Goal: Information Seeking & Learning: Learn about a topic

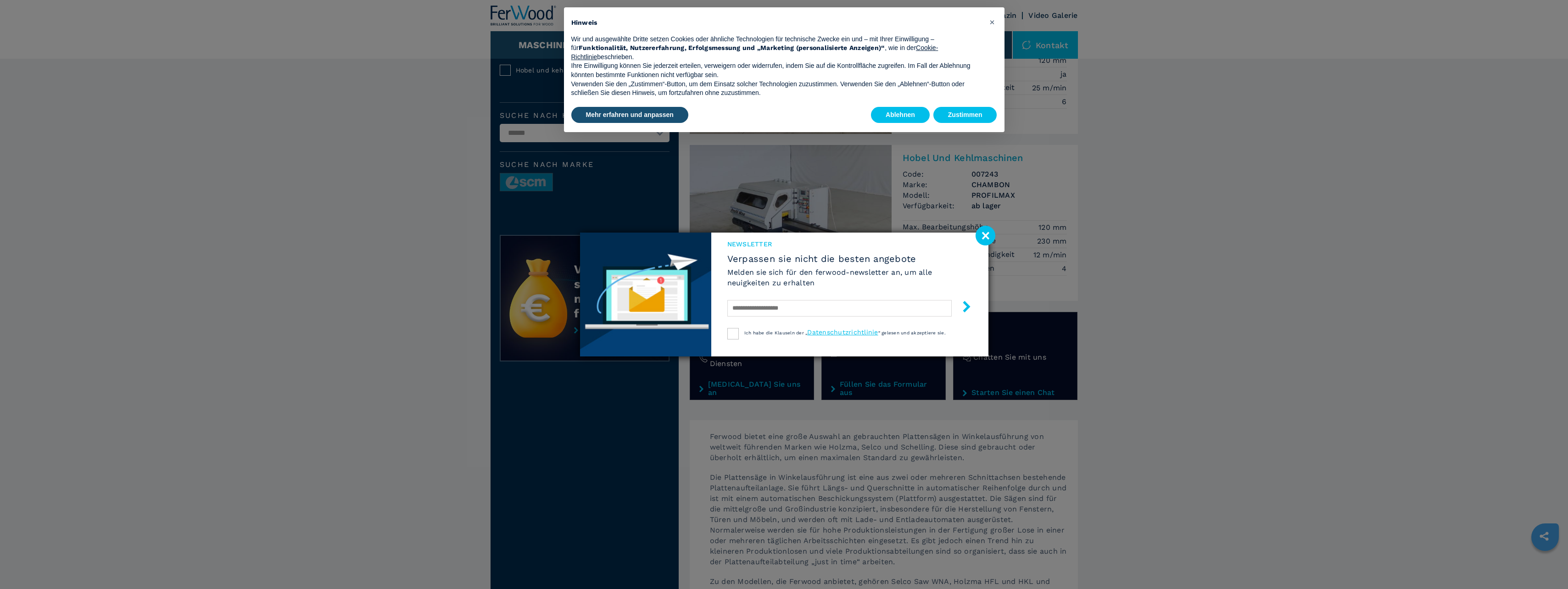
scroll to position [138, 0]
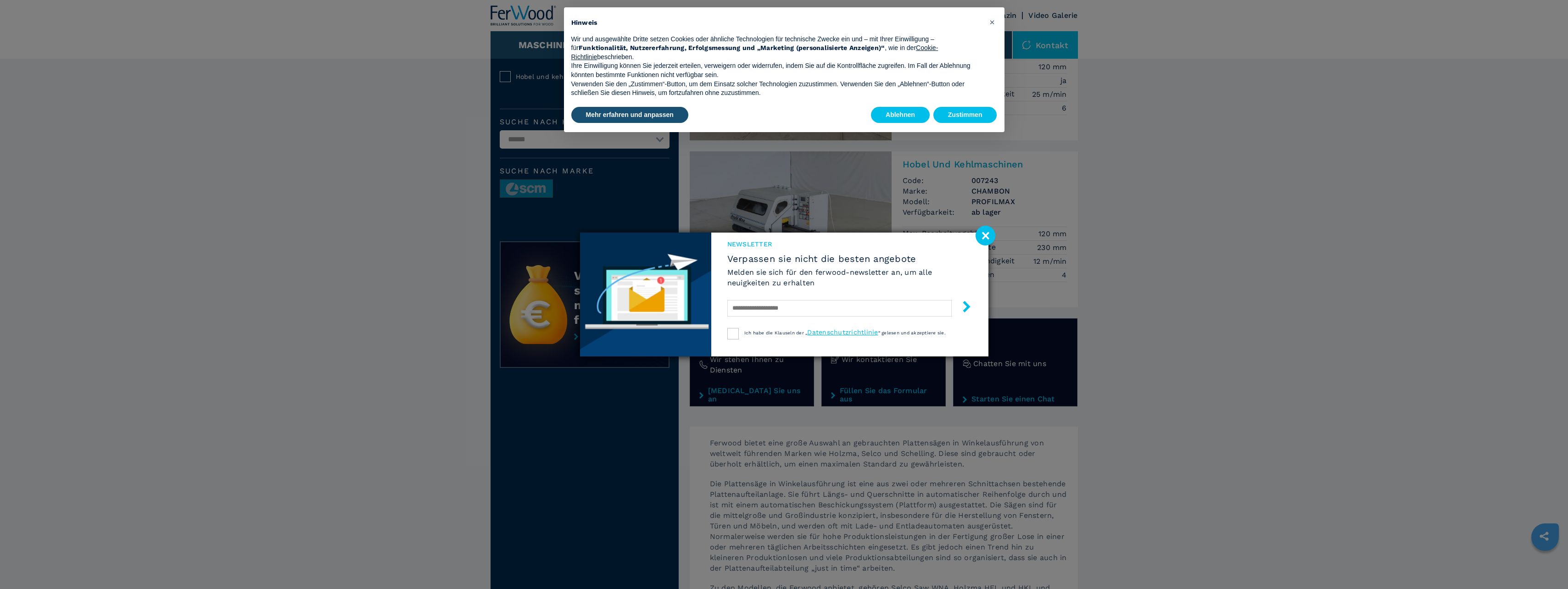
click at [988, 227] on image at bounding box center [986, 235] width 19 height 19
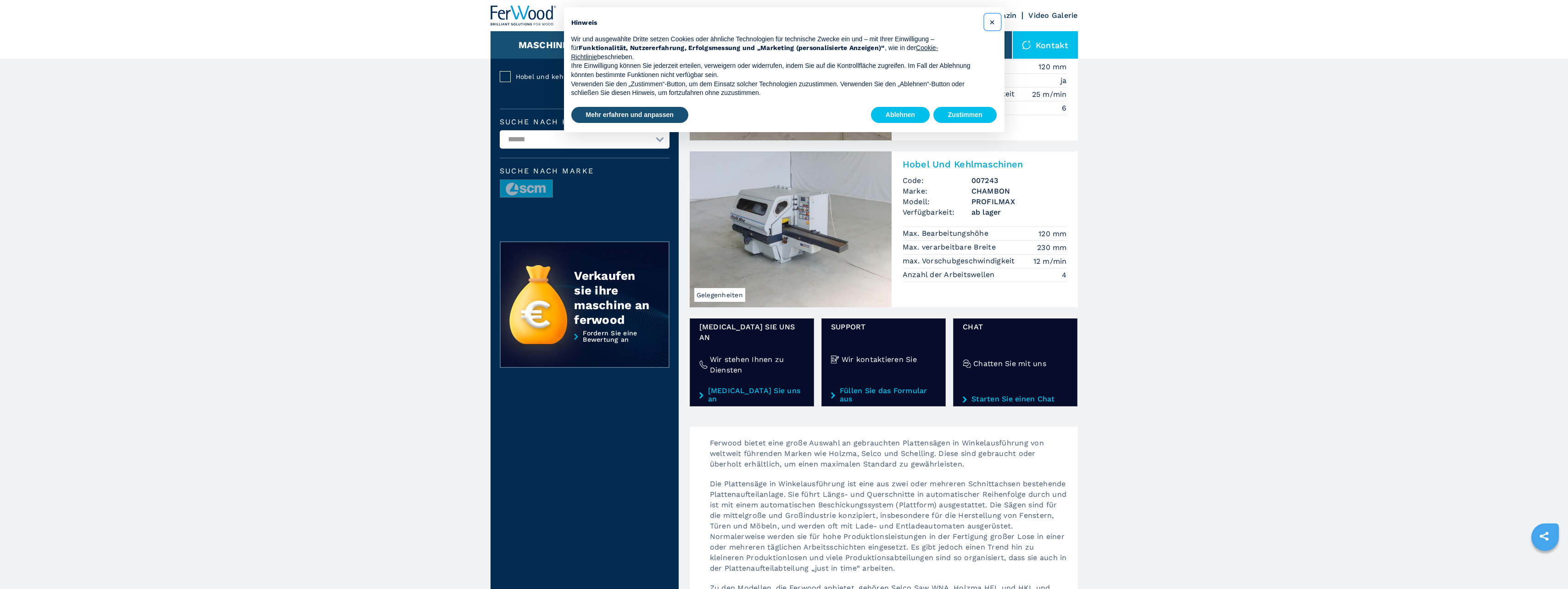
click at [992, 26] on span "×" at bounding box center [992, 22] width 5 height 11
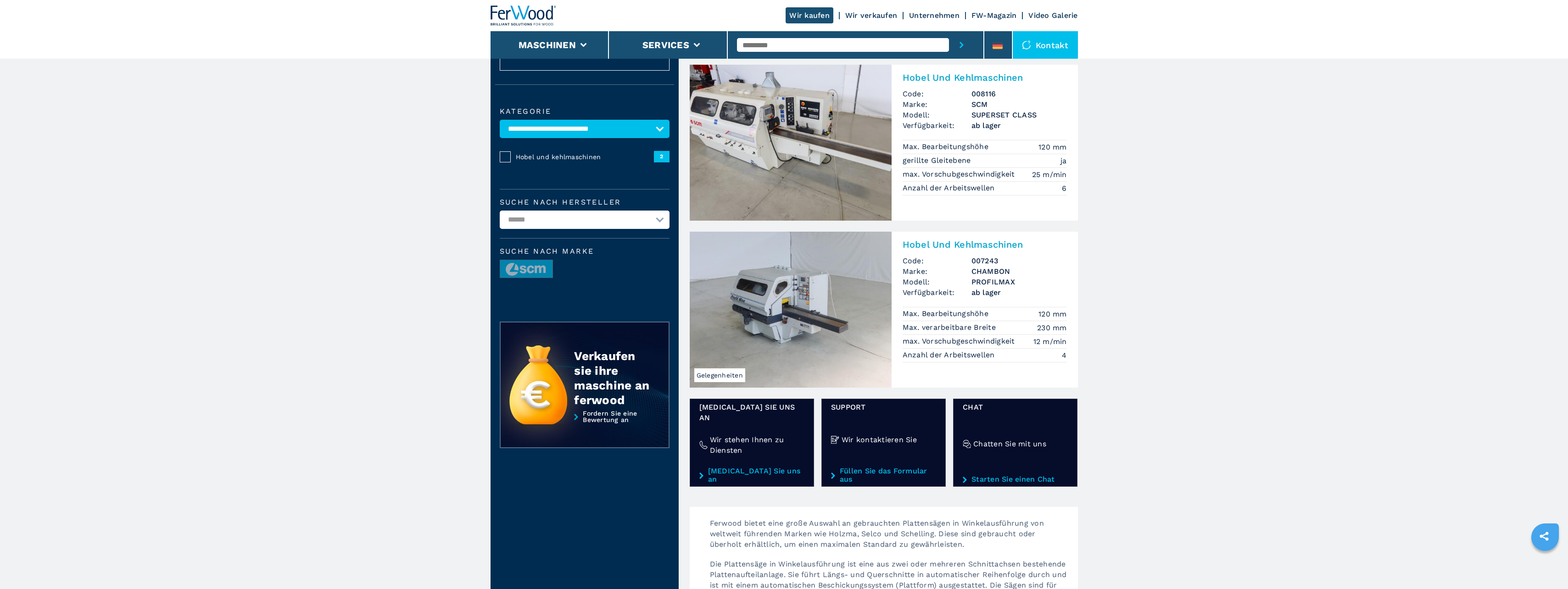
scroll to position [46, 0]
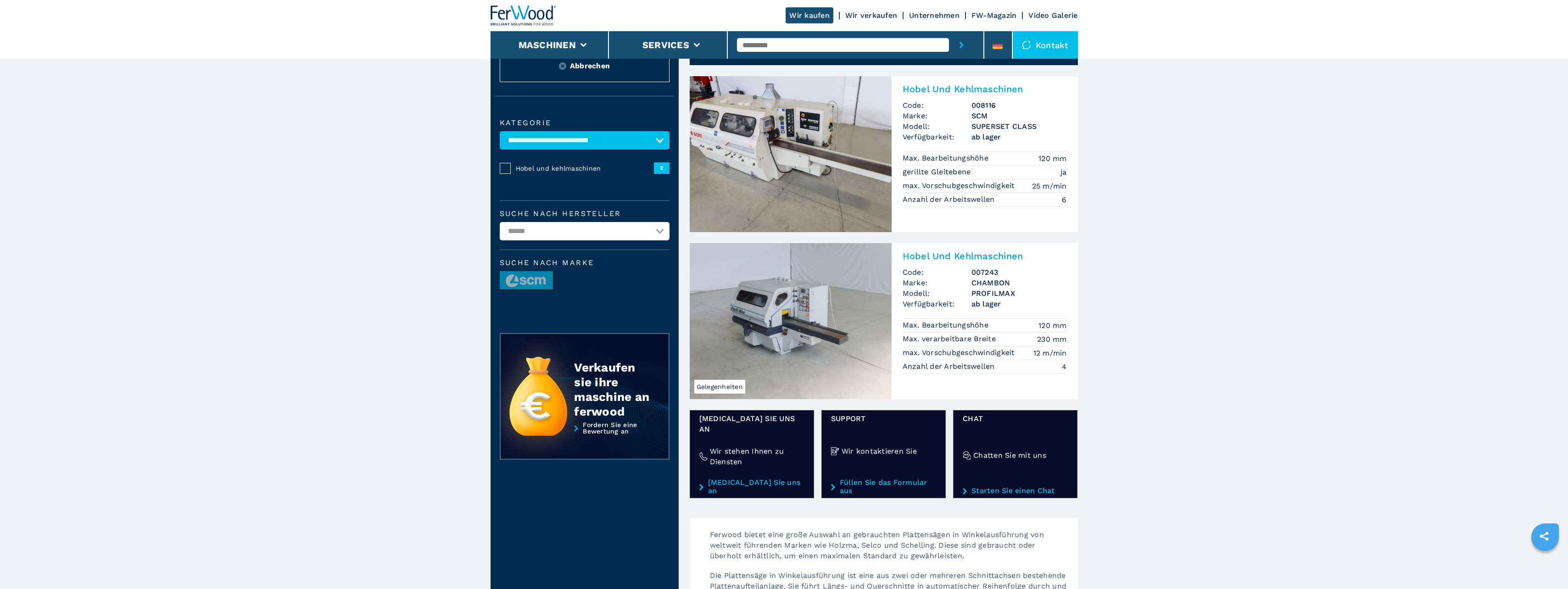
click at [786, 197] on img at bounding box center [791, 153] width 202 height 156
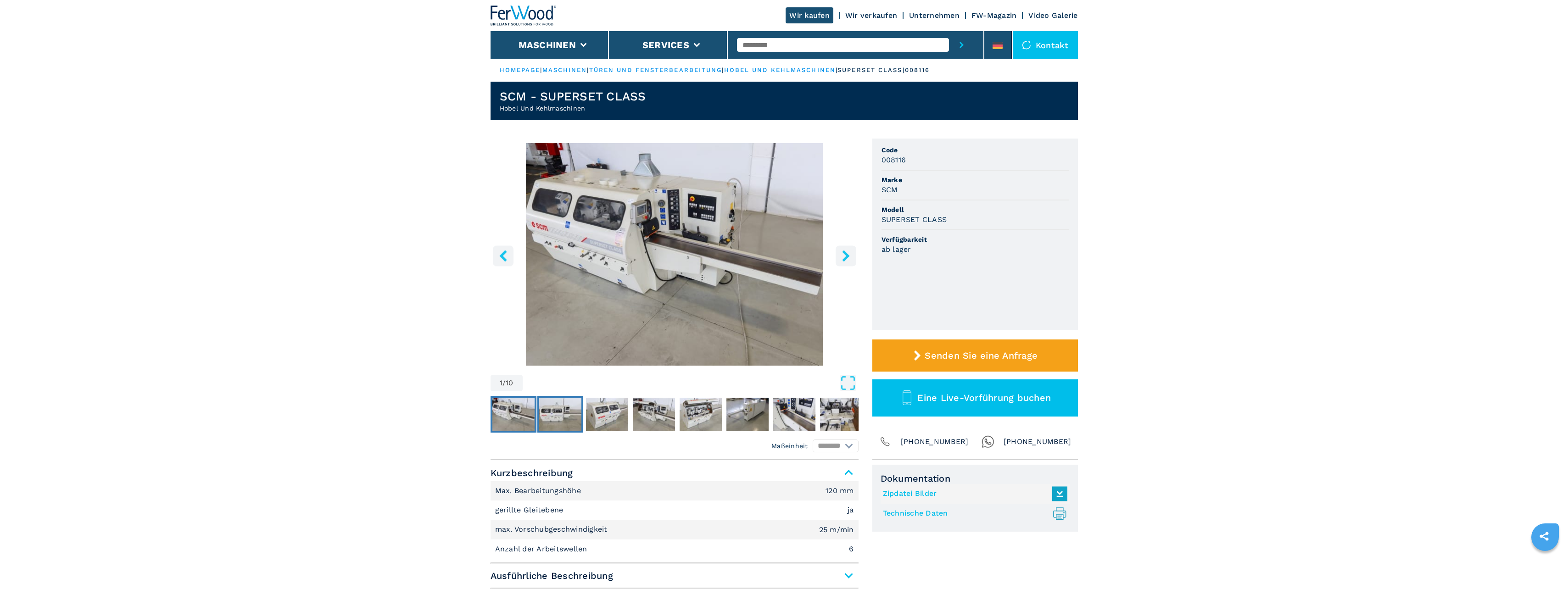
click at [555, 411] on img "Go to Slide 2" at bounding box center [560, 414] width 42 height 33
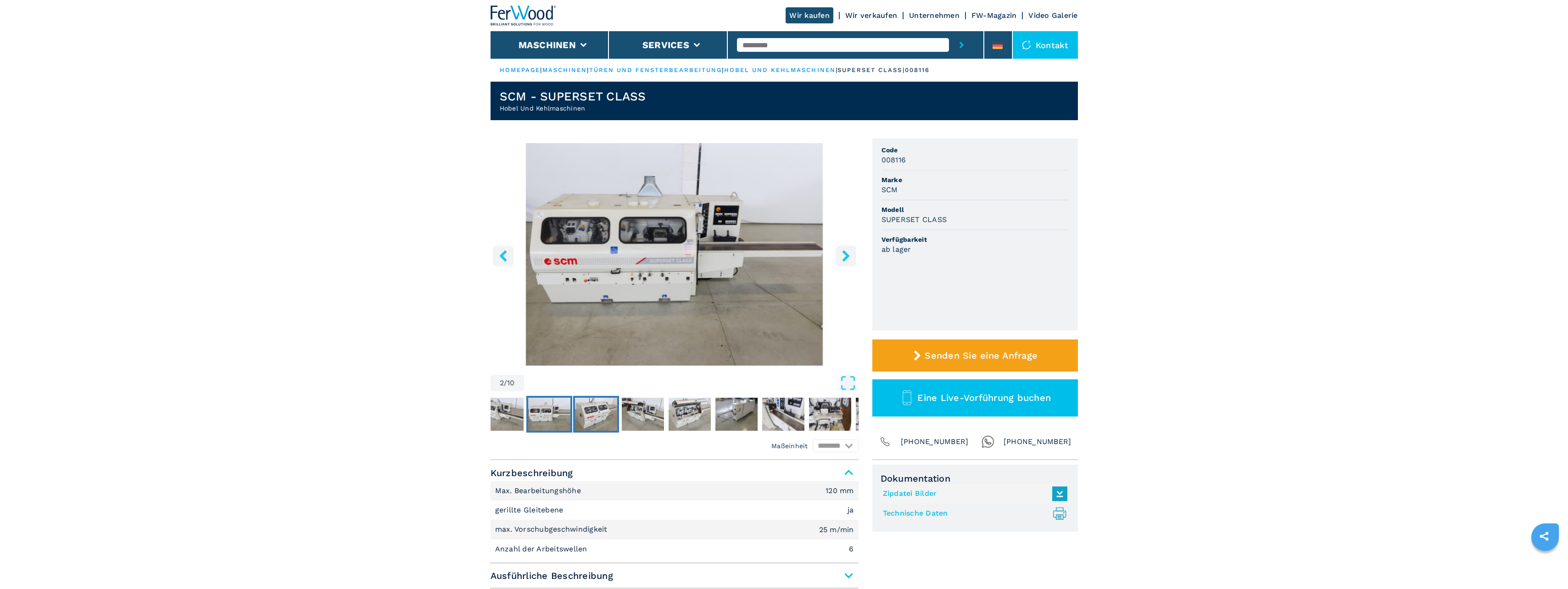
click at [617, 414] on button "Go to Slide 3" at bounding box center [596, 414] width 46 height 37
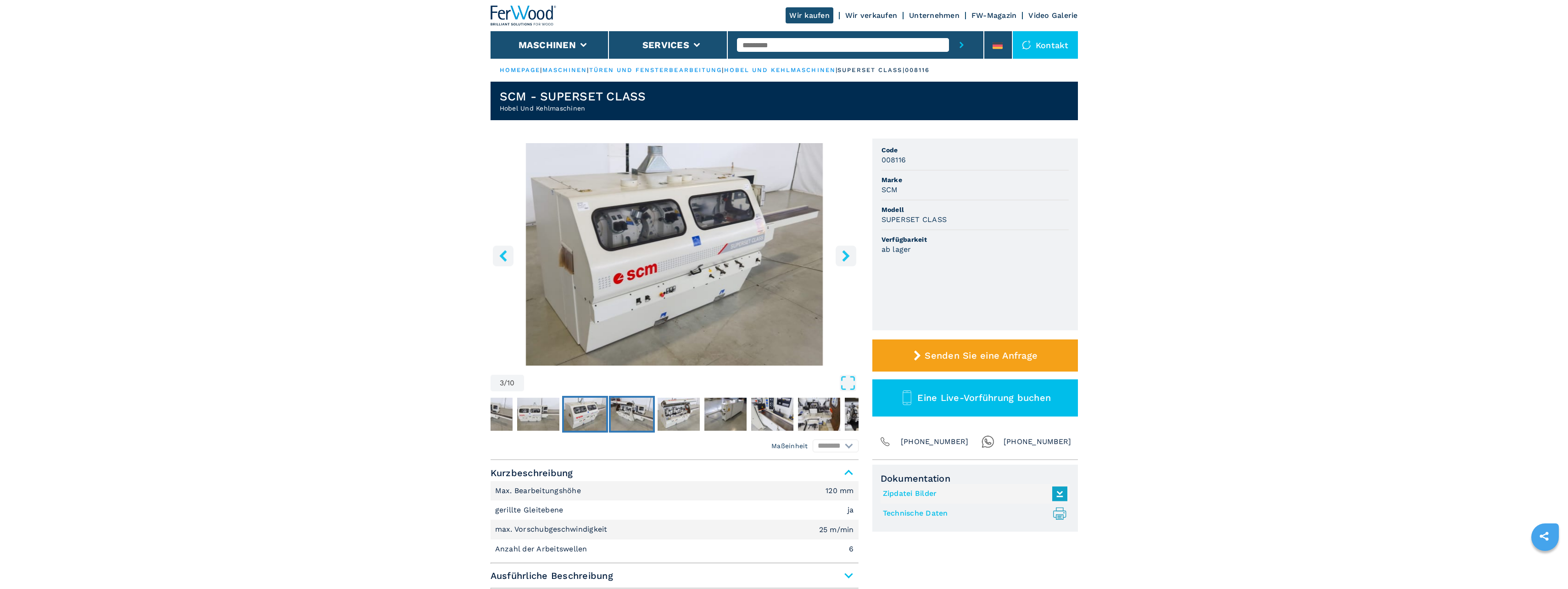
click at [644, 414] on img "Go to Slide 4" at bounding box center [632, 414] width 42 height 33
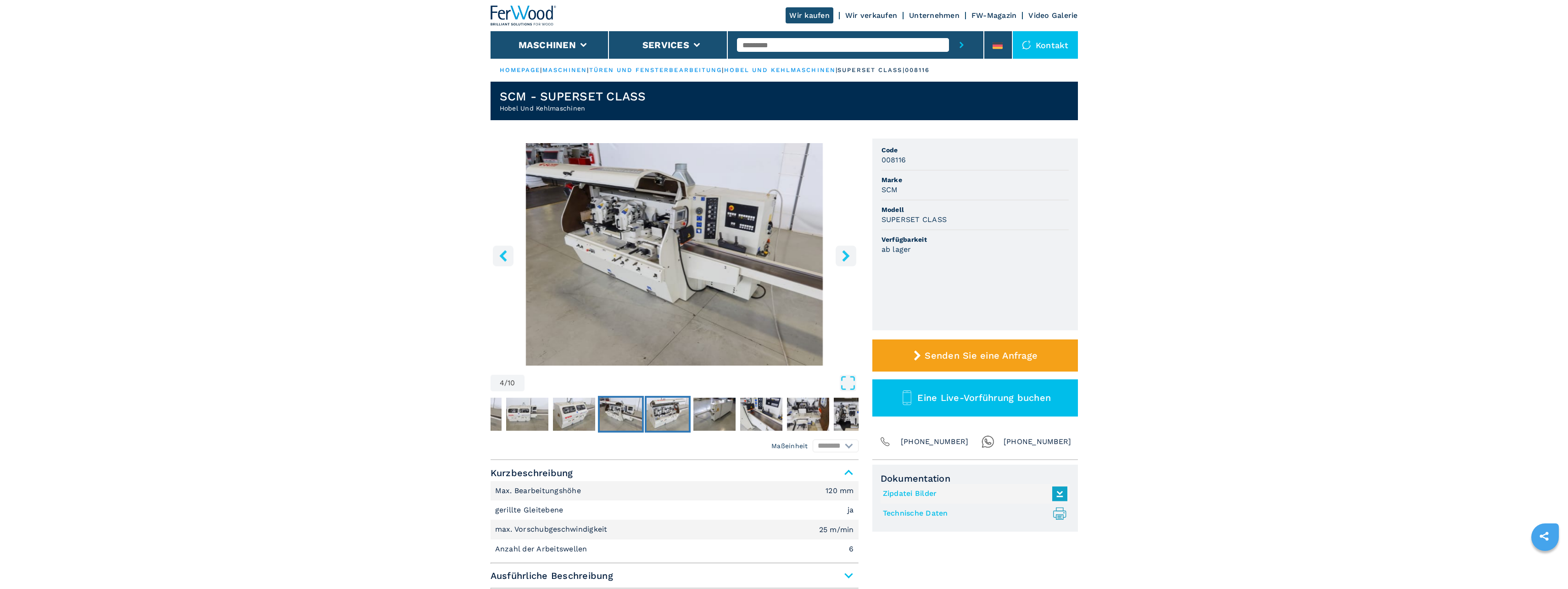
click at [677, 417] on img "Go to Slide 5" at bounding box center [668, 414] width 42 height 33
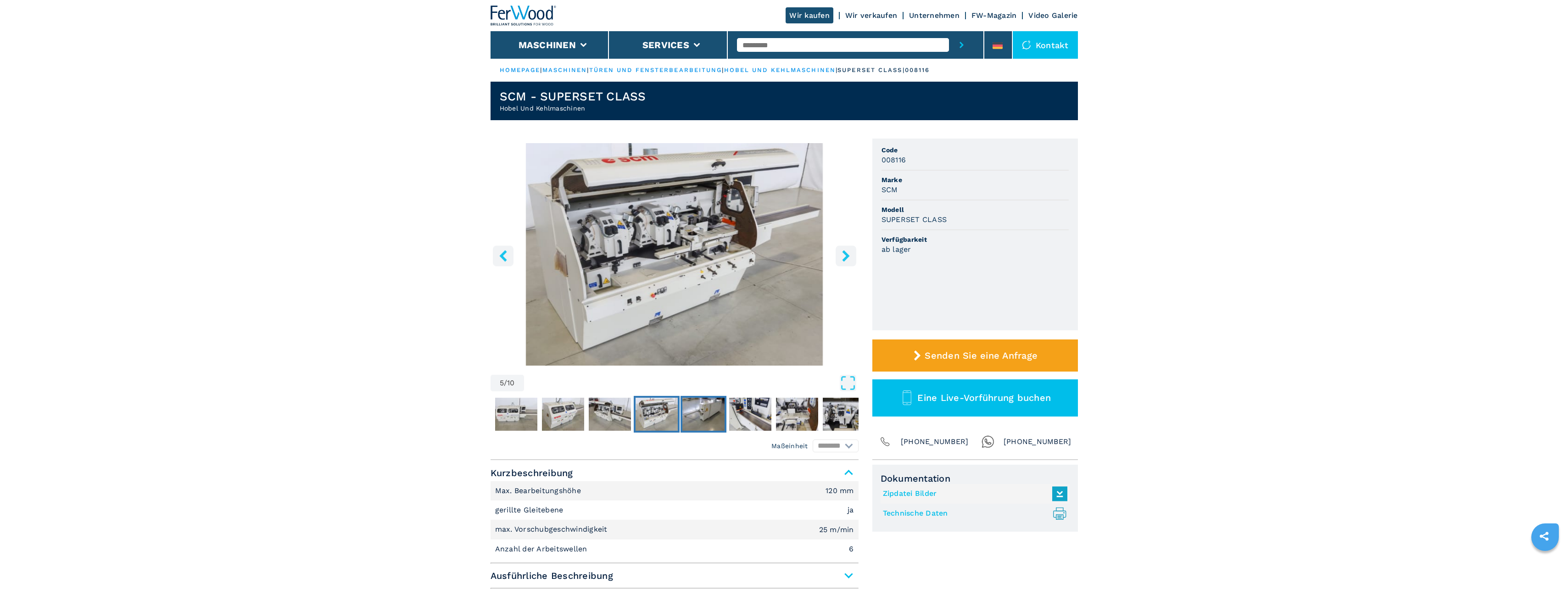
click at [712, 414] on img "Go to Slide 6" at bounding box center [703, 414] width 42 height 33
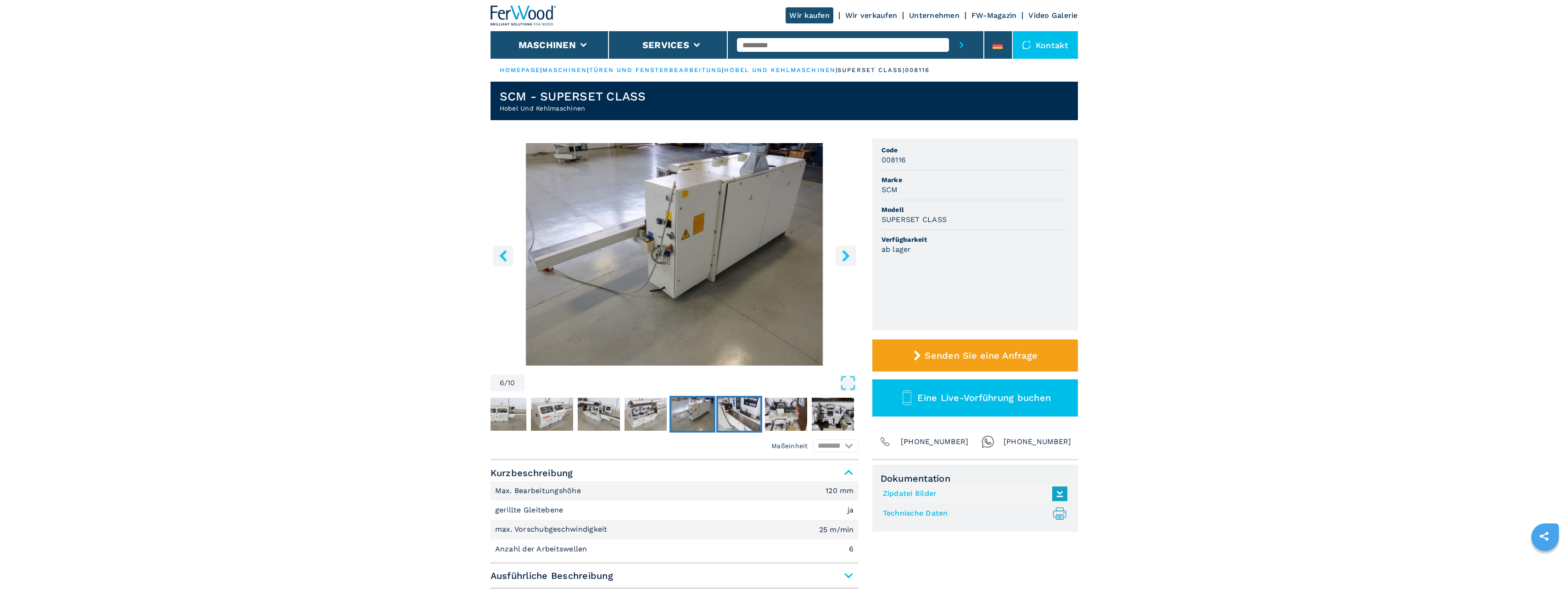
click at [744, 419] on img "Go to Slide 7" at bounding box center [739, 414] width 42 height 33
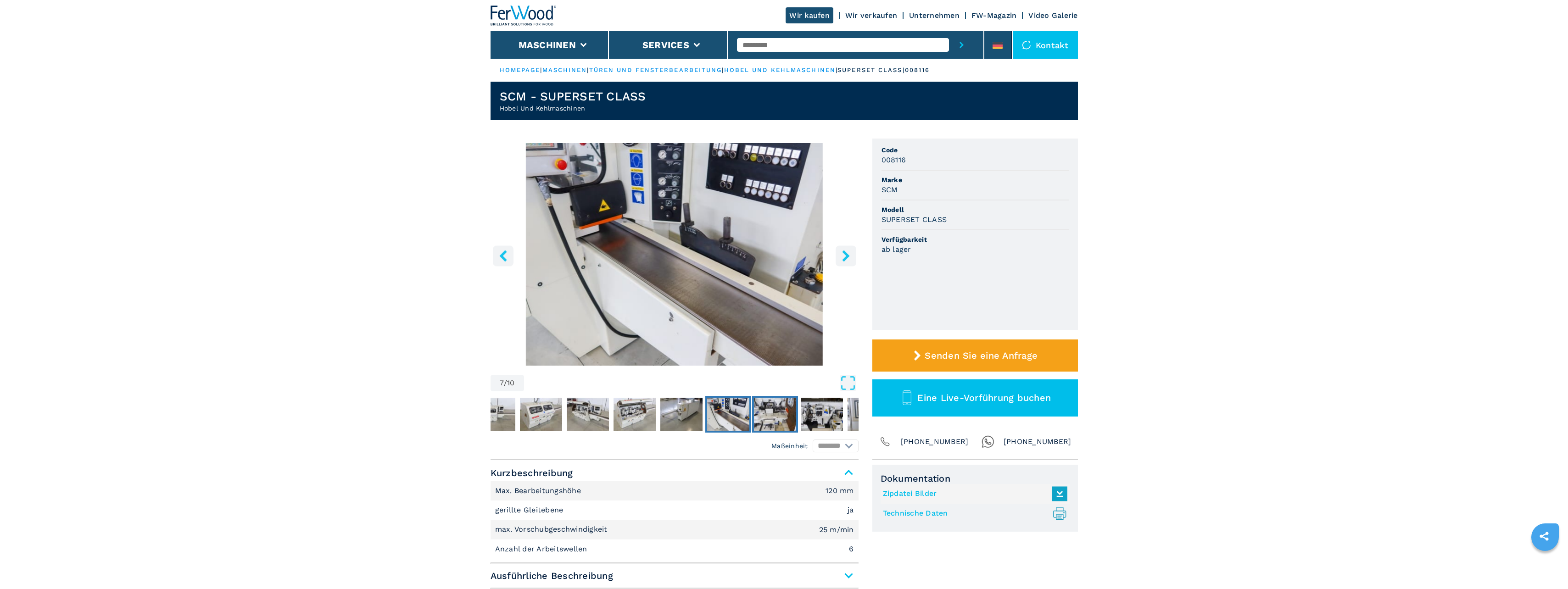
click at [781, 420] on img "Go to Slide 8" at bounding box center [775, 414] width 42 height 33
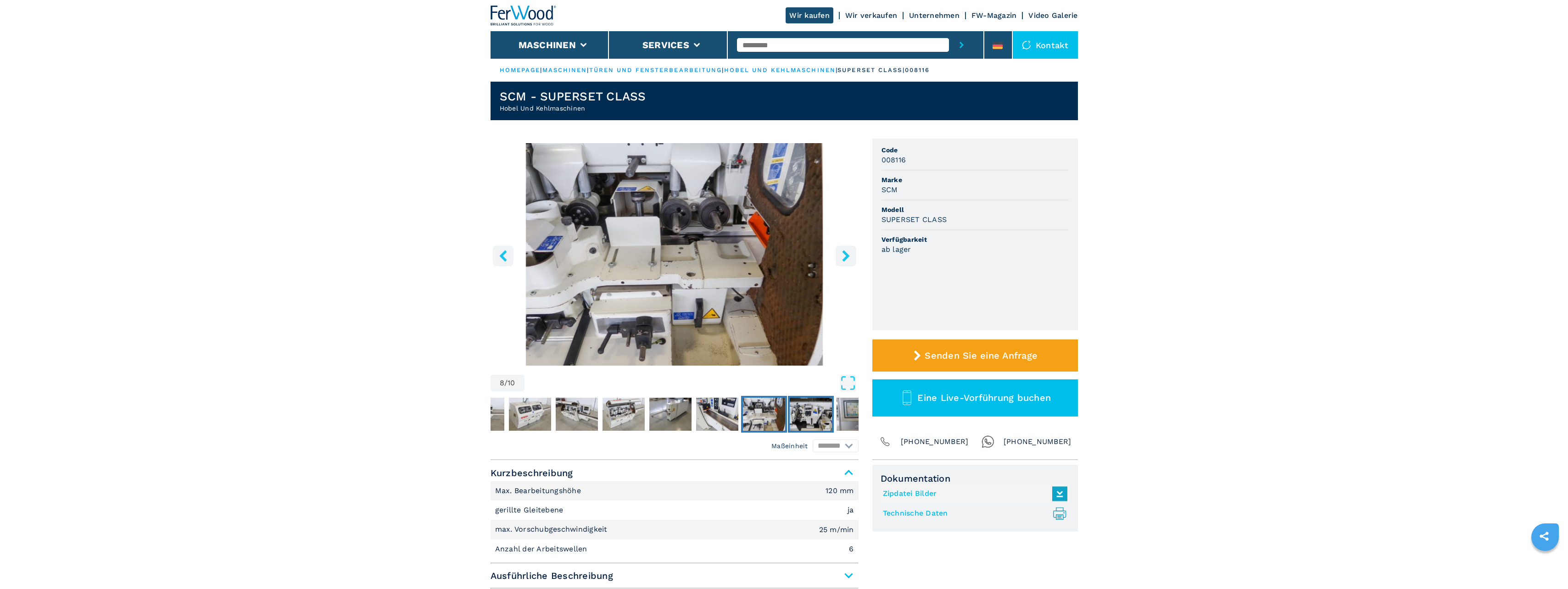
click at [809, 416] on img "Go to Slide 9" at bounding box center [811, 414] width 42 height 33
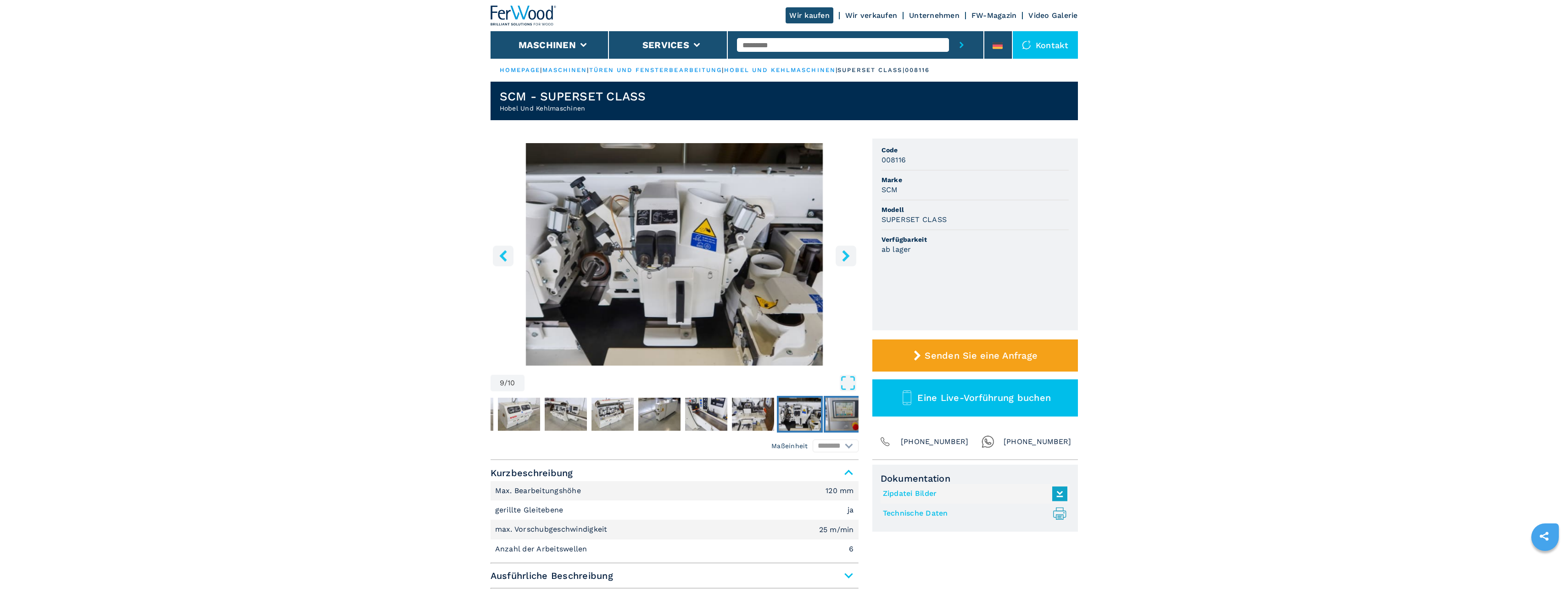
click at [844, 413] on img "Go to Slide 10" at bounding box center [847, 414] width 42 height 33
